Goal: Information Seeking & Learning: Find specific page/section

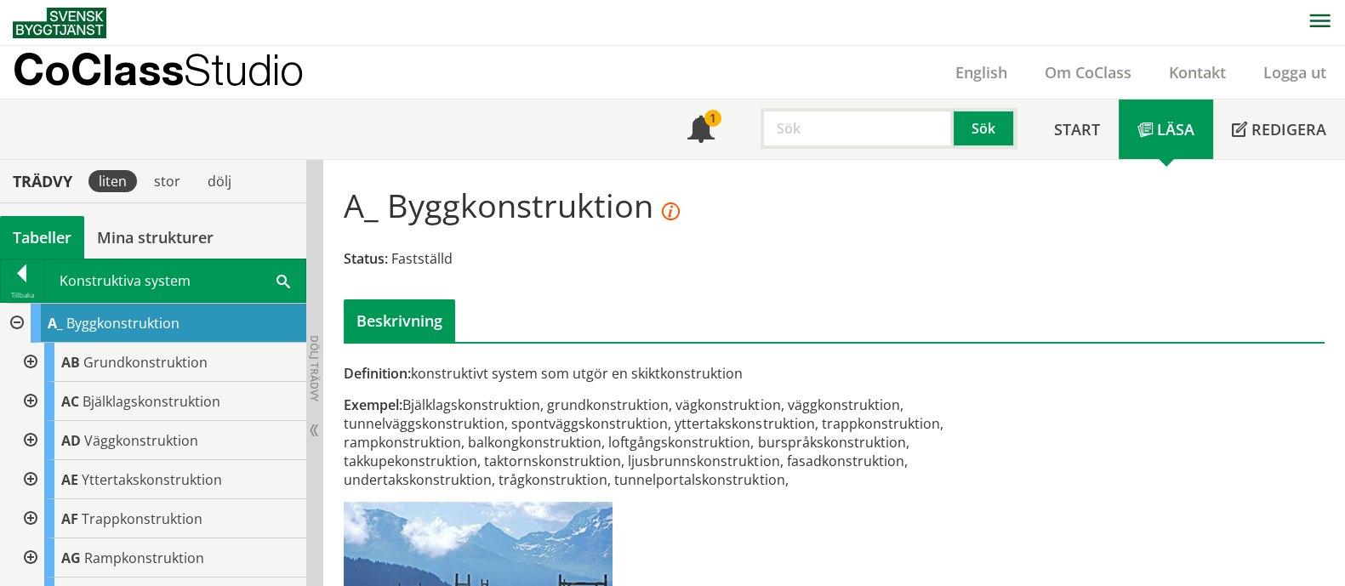
click at [846, 128] on input "text" at bounding box center [856, 128] width 193 height 41
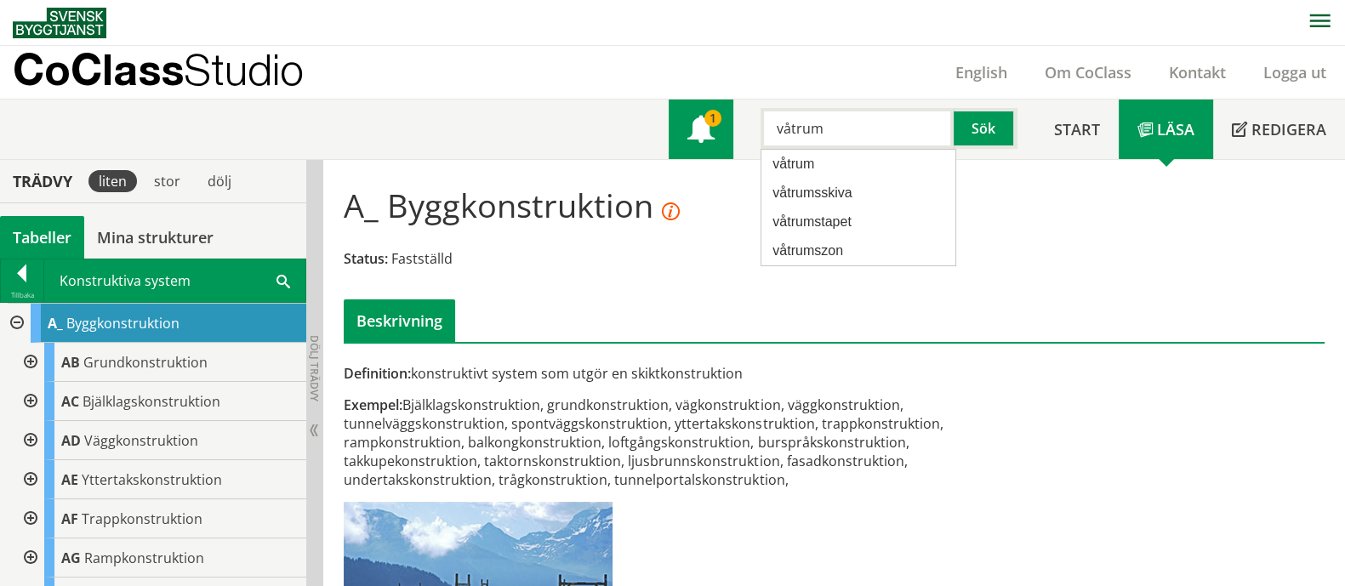
drag, startPoint x: 856, startPoint y: 129, endPoint x: 673, endPoint y: 120, distance: 183.9
click at [673, 120] on div "Meny 1 våtrum Sök" at bounding box center [851, 130] width 367 height 60
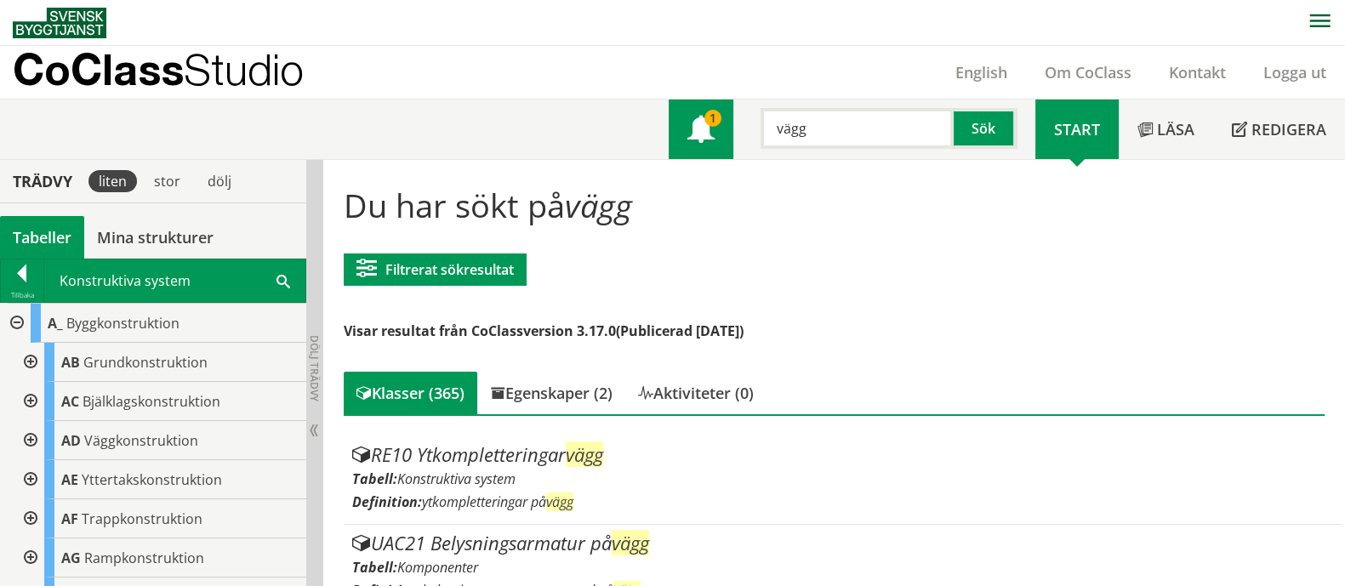
drag, startPoint x: 845, startPoint y: 126, endPoint x: 717, endPoint y: 129, distance: 127.6
click at [717, 129] on div "Meny 1 vägg Sök" at bounding box center [851, 130] width 367 height 60
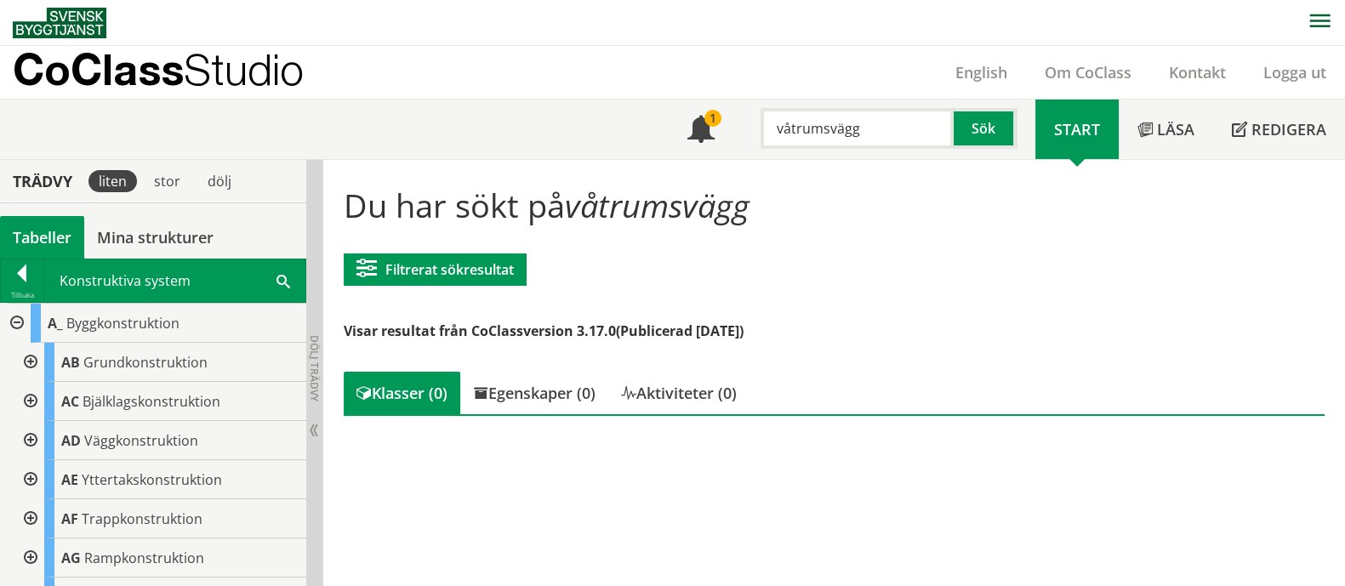
drag, startPoint x: 889, startPoint y: 134, endPoint x: 825, endPoint y: 129, distance: 64.0
click at [825, 129] on input "våtrumsvägg" at bounding box center [856, 128] width 193 height 41
type input "våtrum"
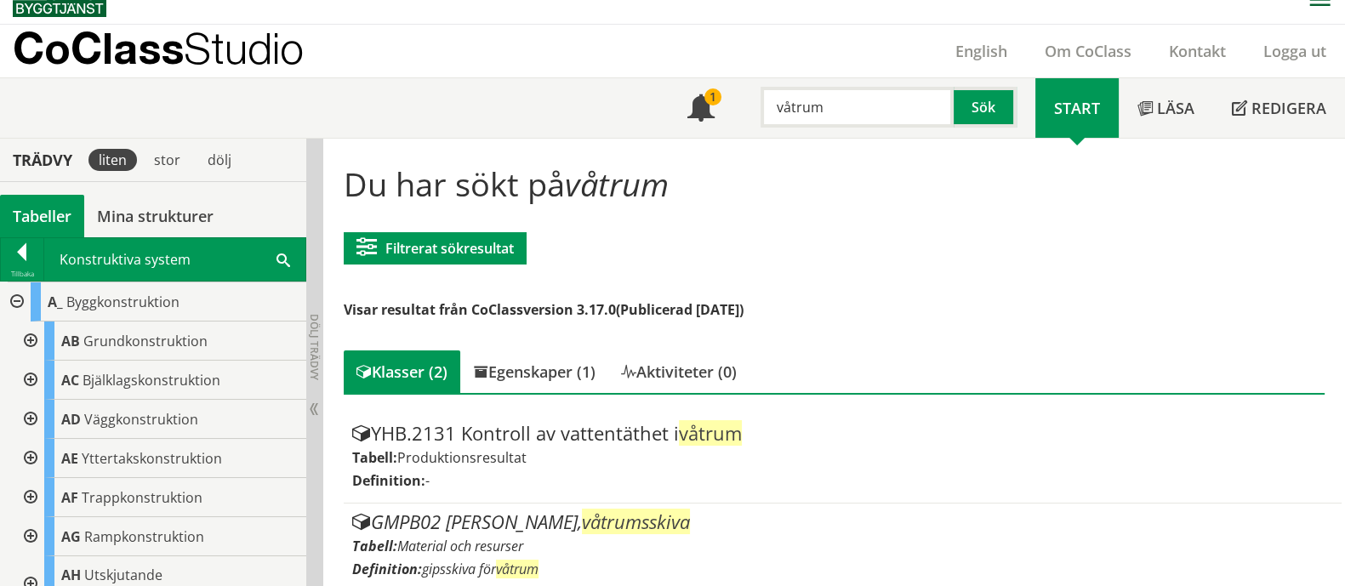
scroll to position [34, 0]
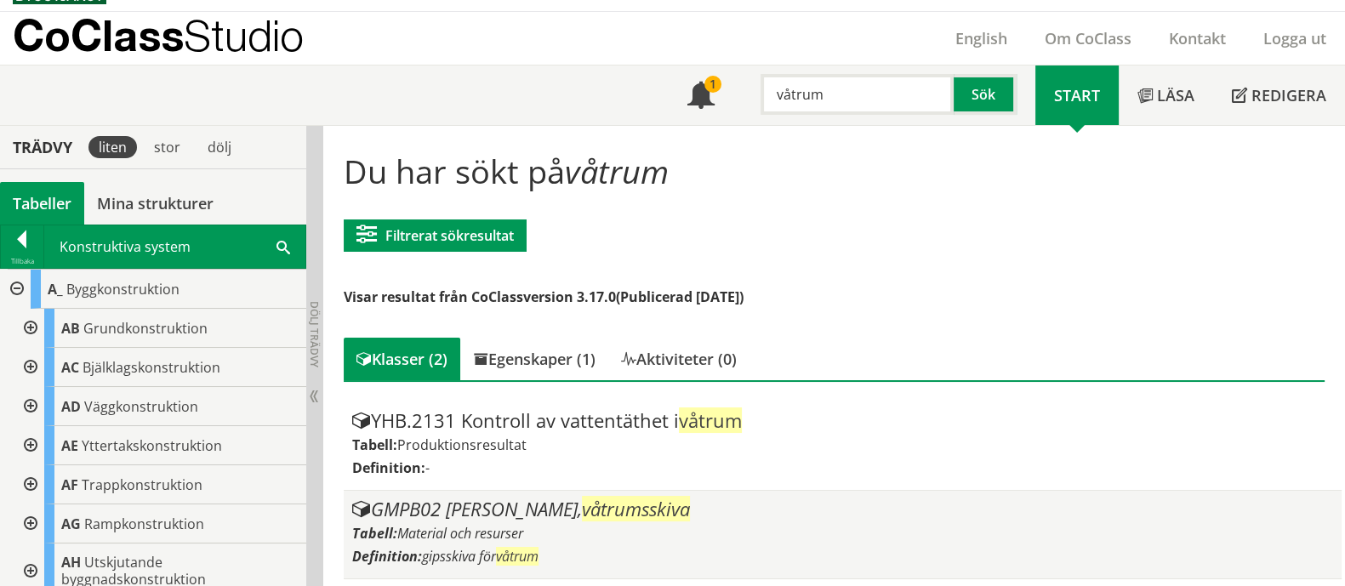
click at [677, 509] on div "GMPB02 Gipsskiva, våtrumsskiva" at bounding box center [842, 509] width 980 height 20
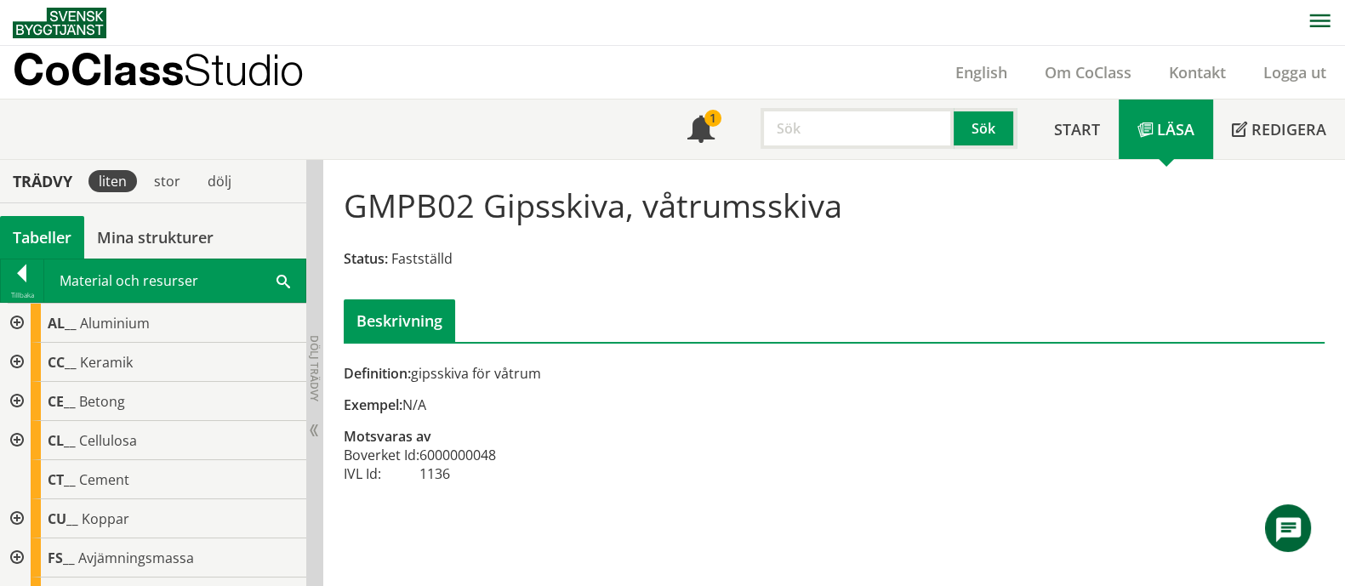
click at [842, 126] on input "text" at bounding box center [856, 128] width 193 height 41
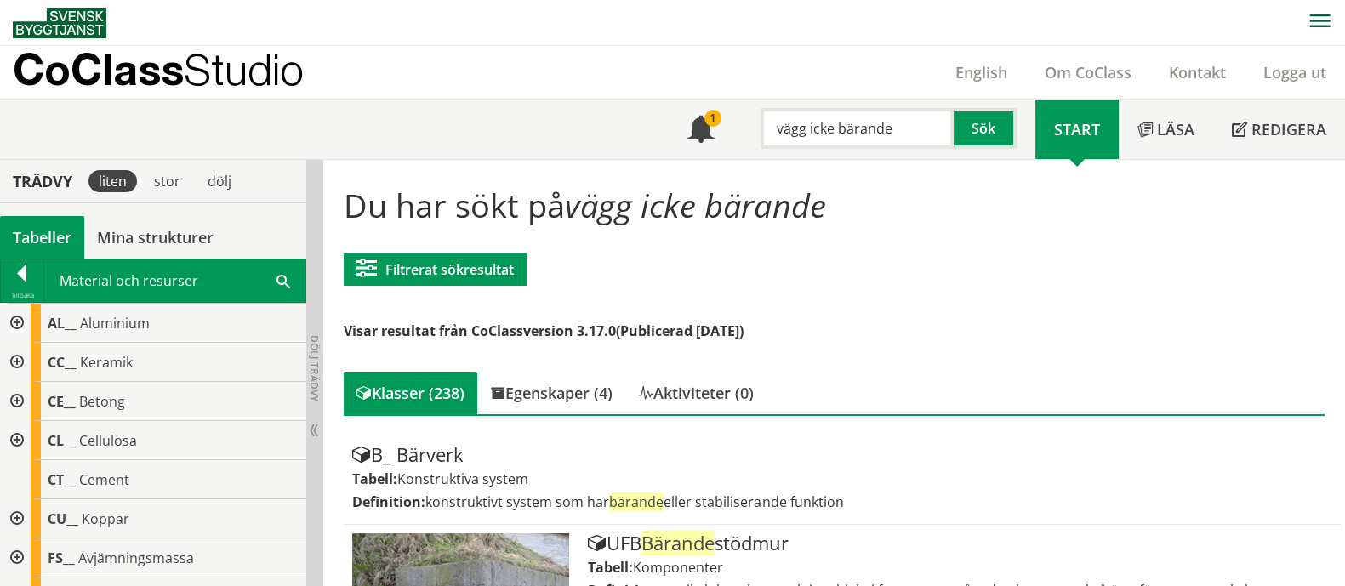
click at [898, 131] on input "vägg icke bärande" at bounding box center [856, 128] width 193 height 41
drag, startPoint x: 898, startPoint y: 131, endPoint x: 557, endPoint y: 95, distance: 342.9
click at [557, 95] on header "CoClass Studio English Om CoClass Kontakt Logga ut Meny 1 Sök Start" at bounding box center [672, 103] width 1345 height 114
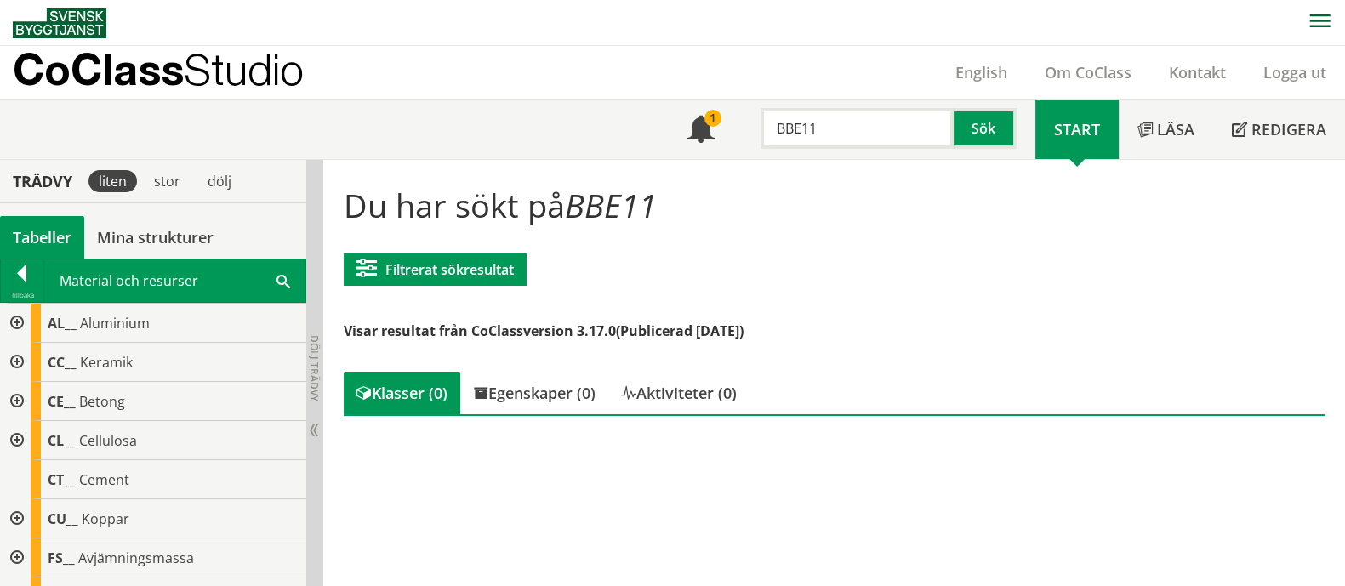
click at [869, 128] on input "BBE11" at bounding box center [856, 128] width 193 height 41
type input "BBE"
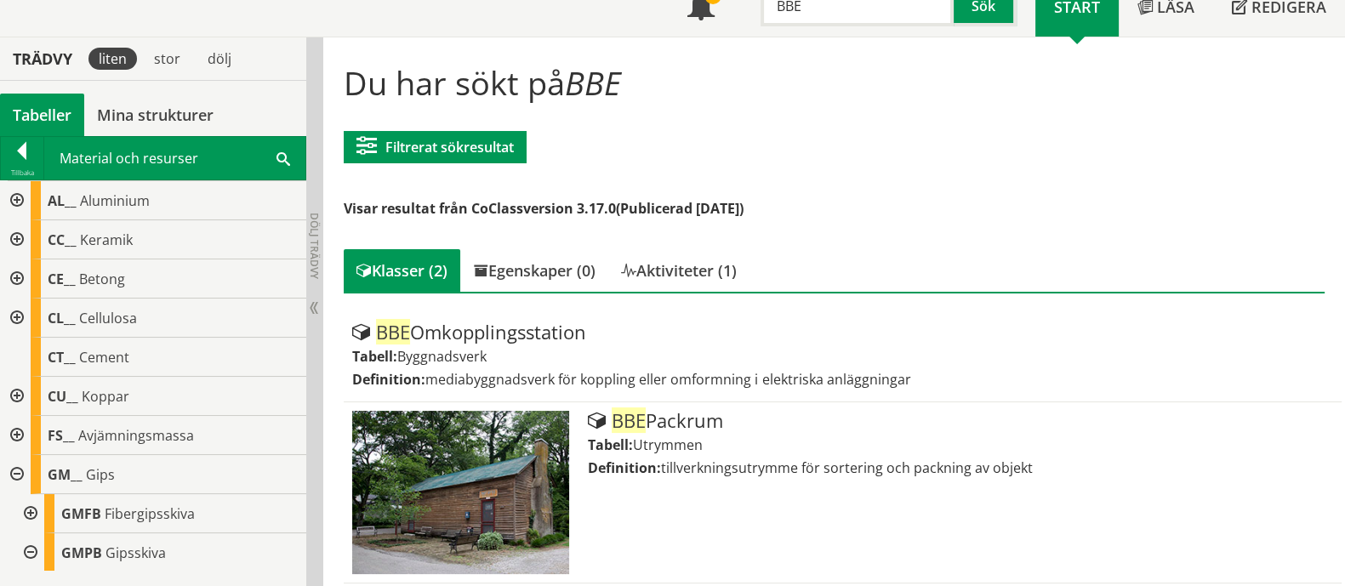
scroll to position [128, 0]
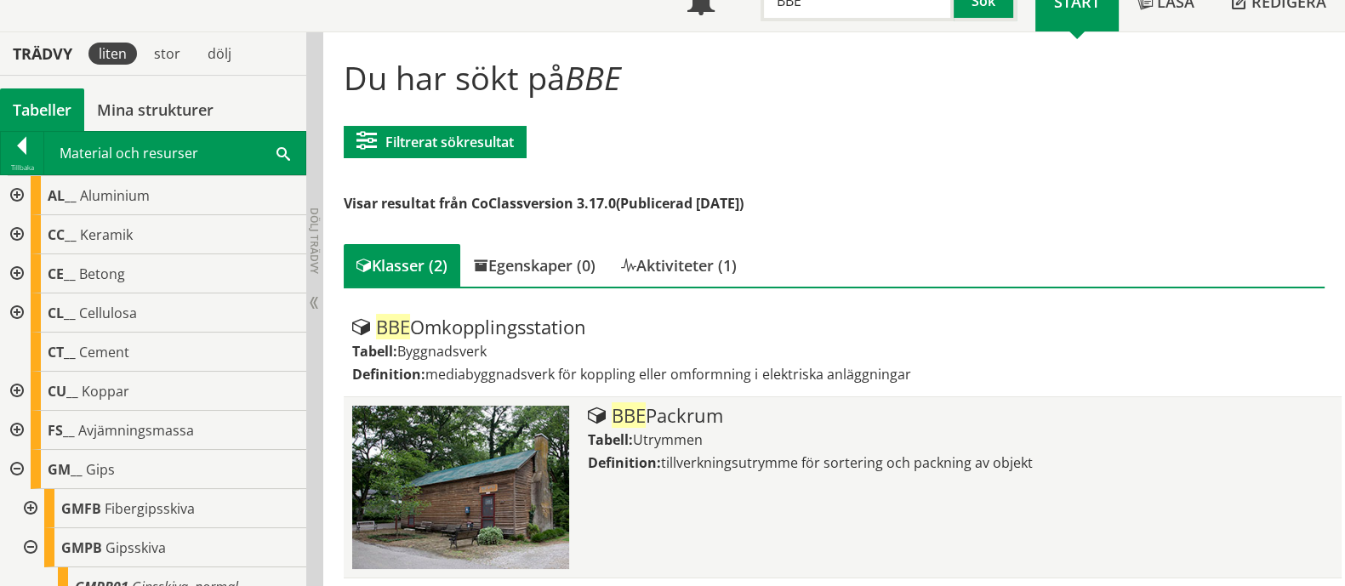
drag, startPoint x: 730, startPoint y: 407, endPoint x: 606, endPoint y: 405, distance: 124.2
click at [606, 406] on div "BBE Packrum" at bounding box center [960, 416] width 745 height 20
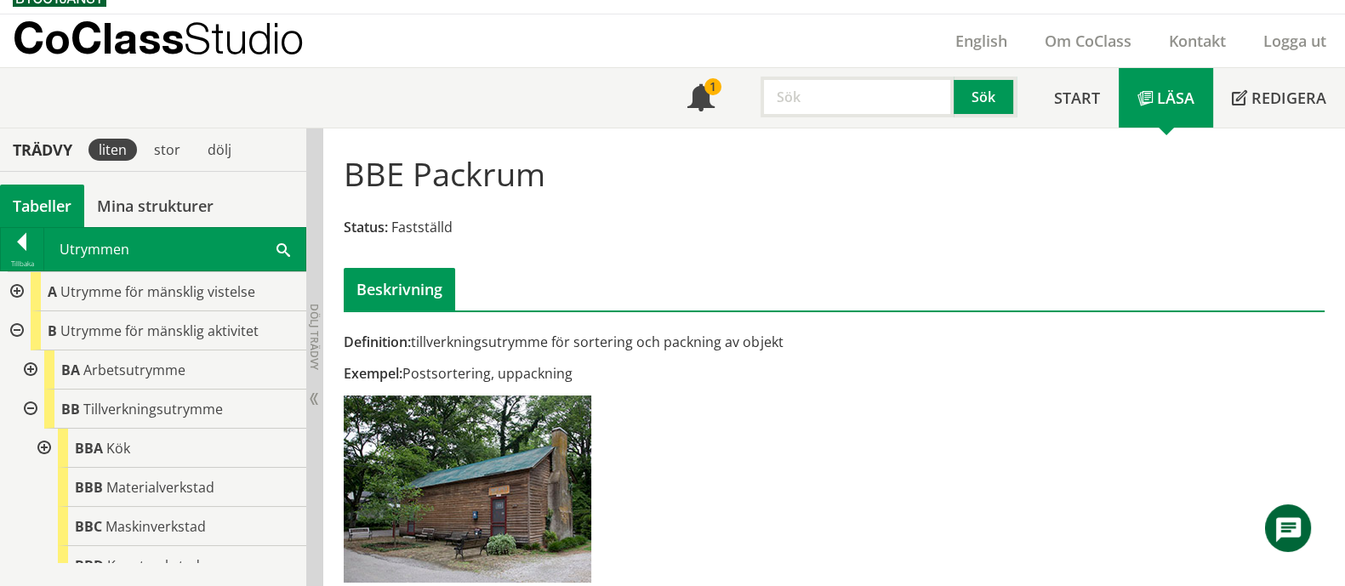
scroll to position [103, 0]
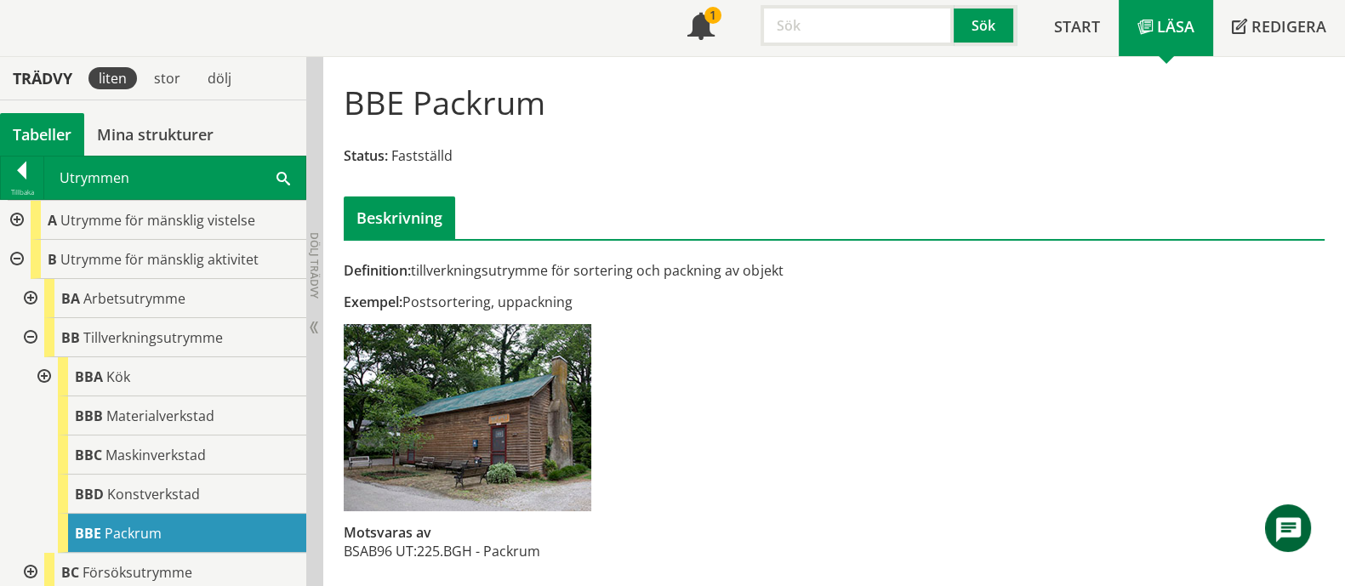
click at [44, 376] on div at bounding box center [42, 376] width 31 height 39
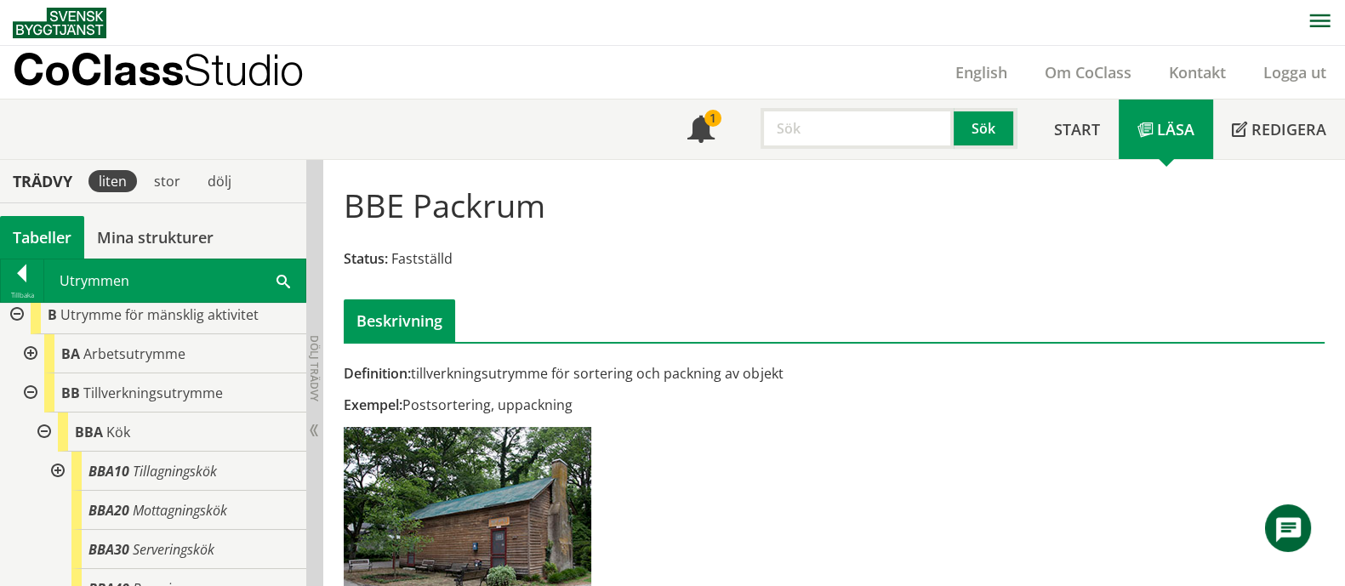
scroll to position [0, 0]
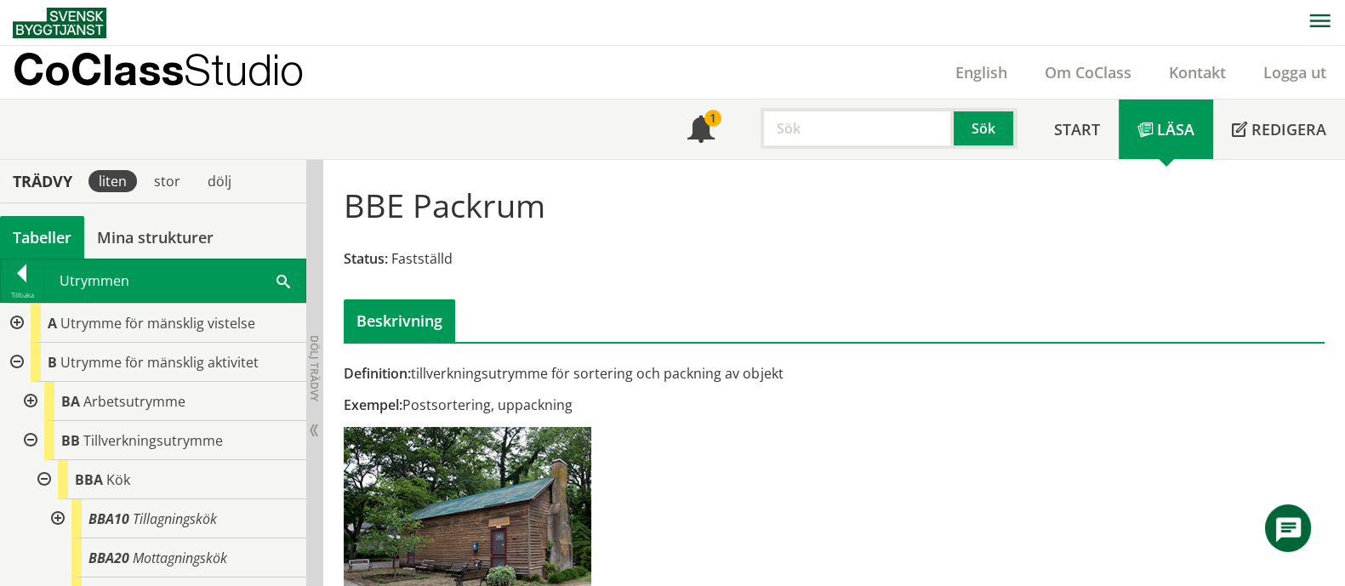
click at [33, 400] on div at bounding box center [29, 401] width 31 height 39
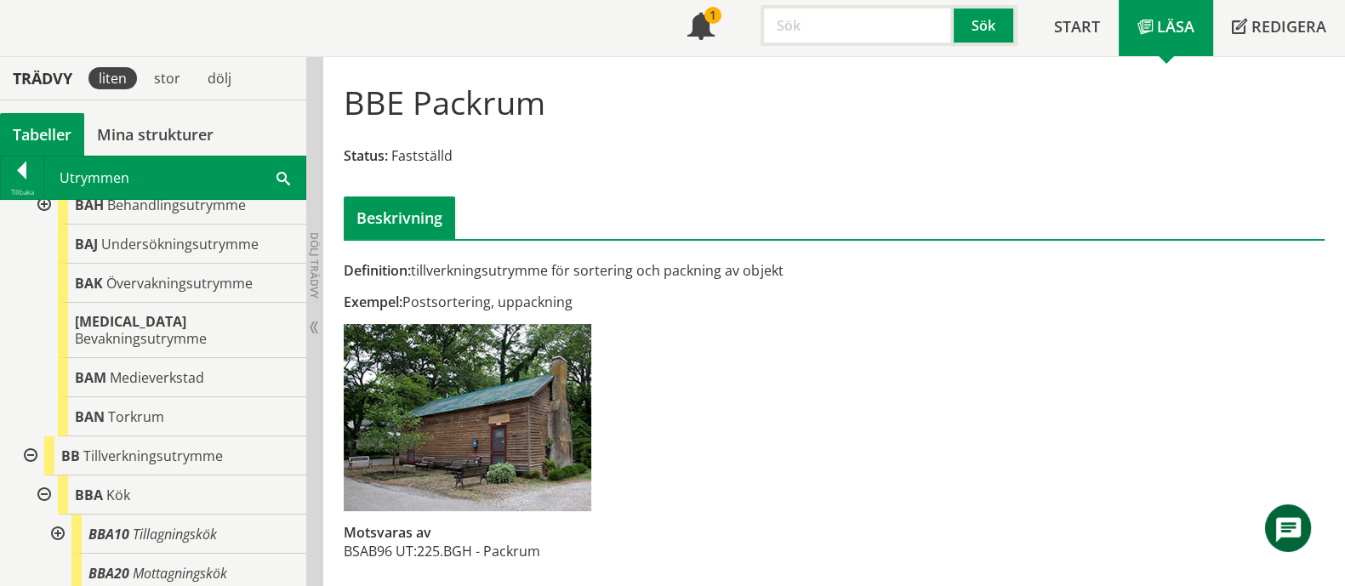
scroll to position [406, 0]
click at [850, 29] on input "text" at bounding box center [856, 25] width 193 height 41
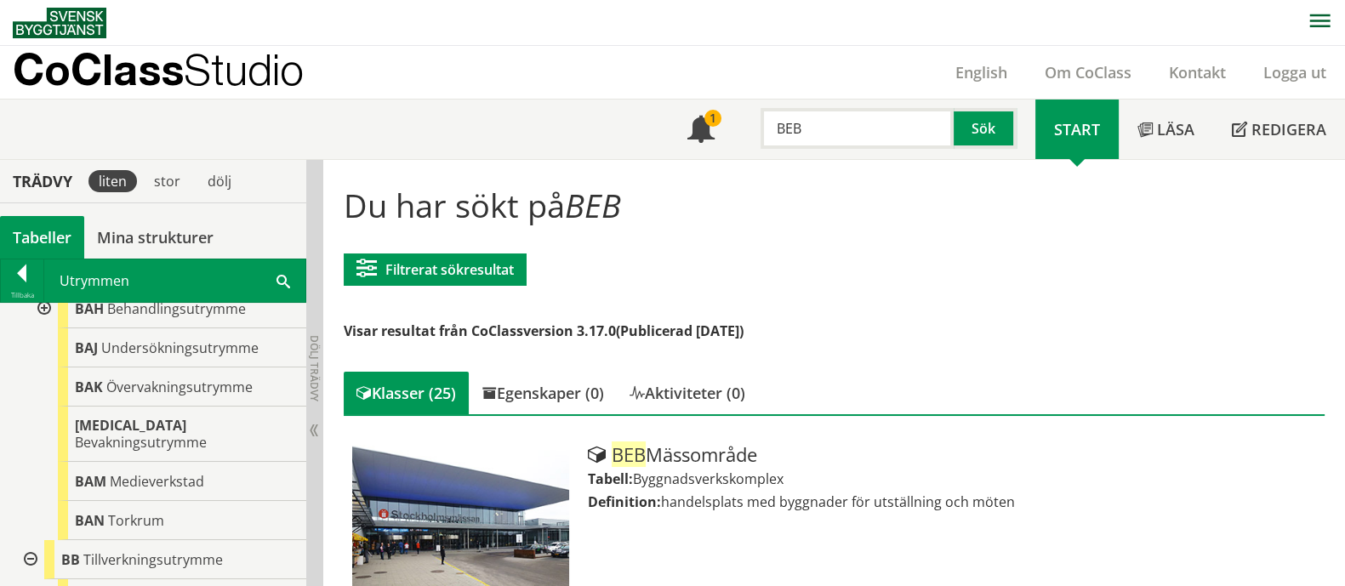
click at [800, 149] on div "Meny 1 BEB Sök" at bounding box center [851, 130] width 367 height 60
drag, startPoint x: 826, startPoint y: 128, endPoint x: 680, endPoint y: 128, distance: 145.4
click at [680, 128] on div "Meny 1 BEB Sök" at bounding box center [851, 130] width 367 height 60
paste input "klimatdeklaration"
type input "klimatdeklaration"
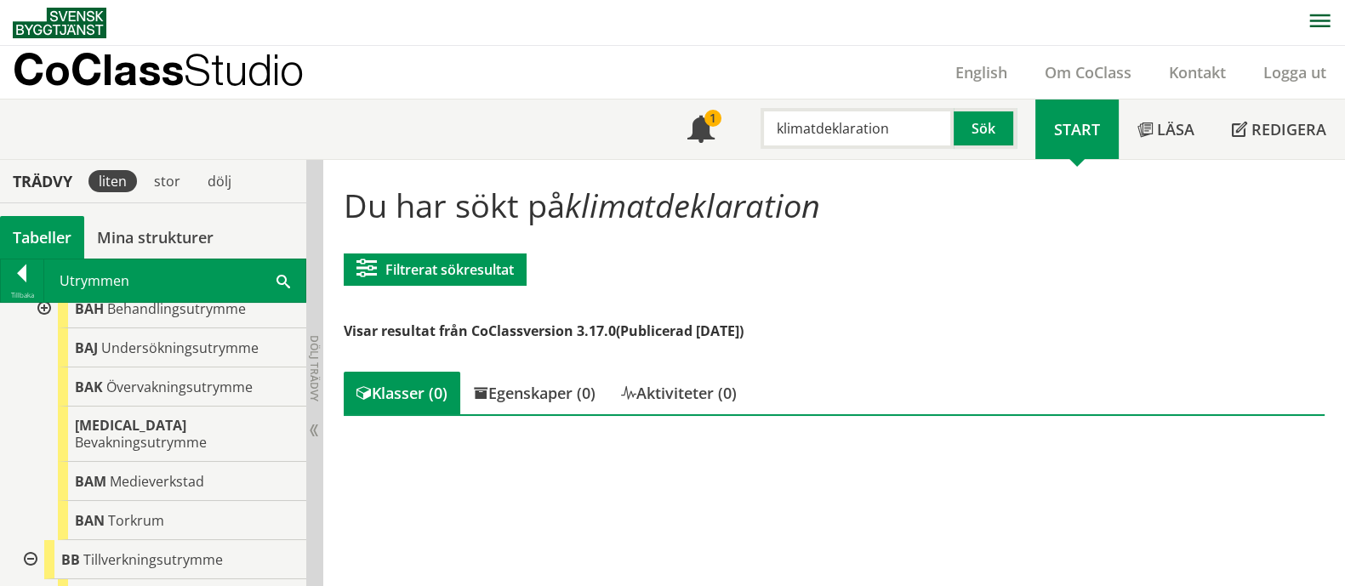
click at [151, 79] on p "CoClass Studio" at bounding box center [158, 70] width 291 height 20
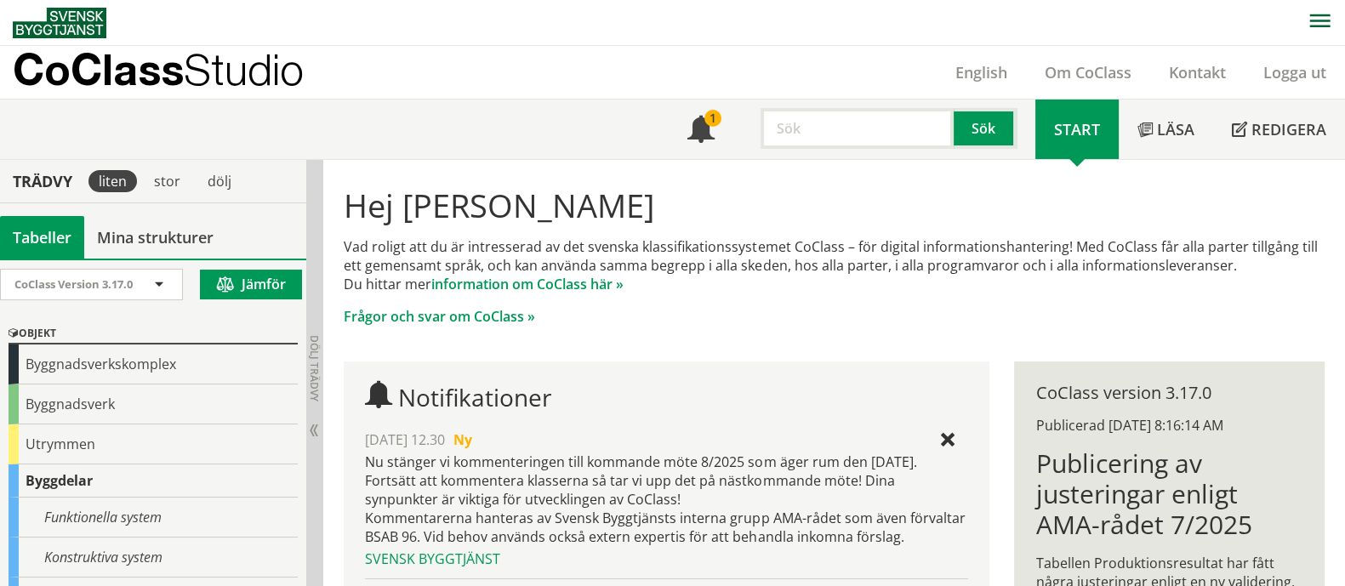
click at [808, 133] on input "text" at bounding box center [856, 128] width 193 height 41
paste input "klimatdeklaration"
type input "klimatdeklaration"
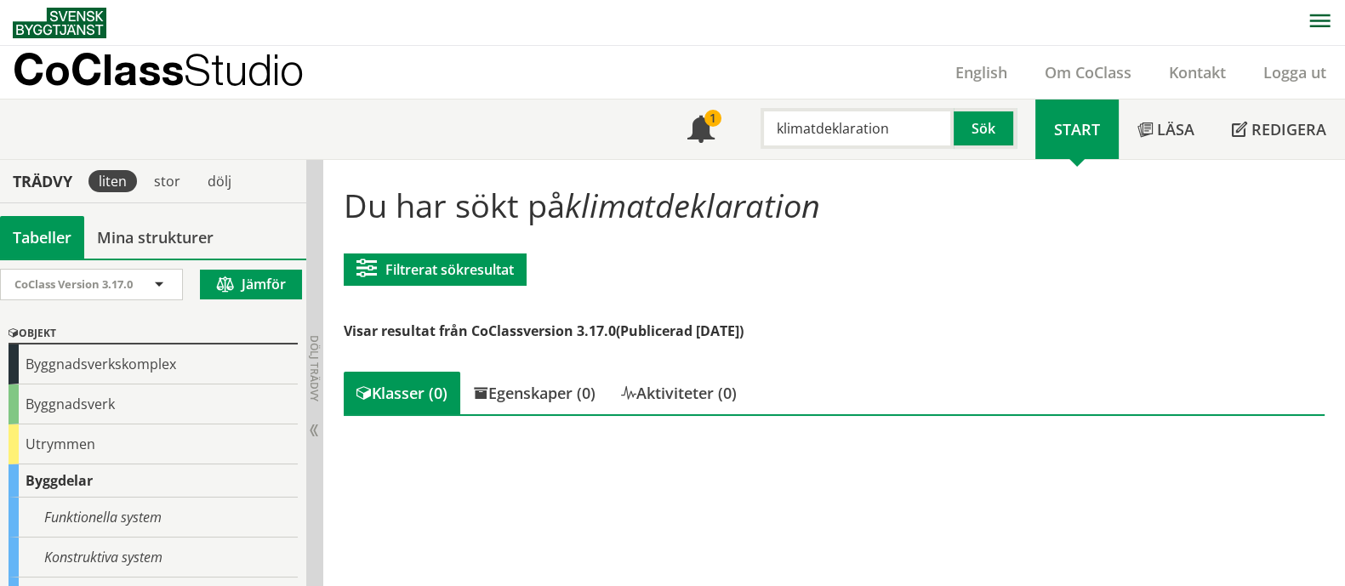
click at [65, 21] on img at bounding box center [60, 23] width 94 height 31
